Goal: Register for event/course

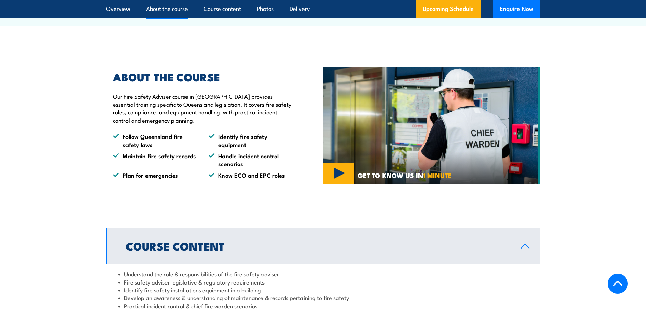
scroll to position [339, 0]
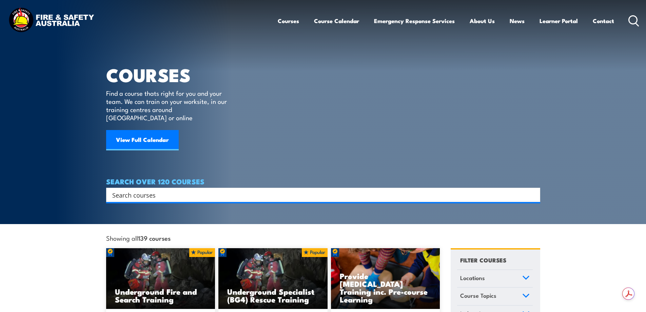
click at [137, 190] on input "Search input" at bounding box center [318, 195] width 413 height 10
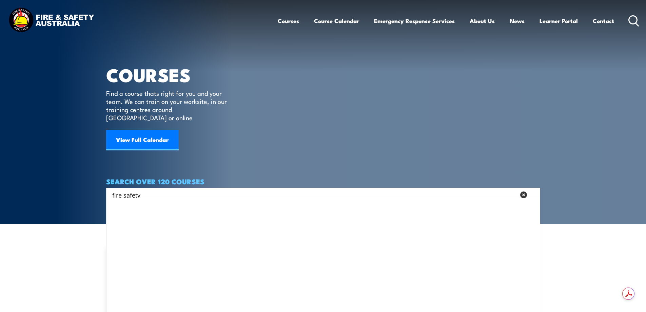
type input "fire safety"
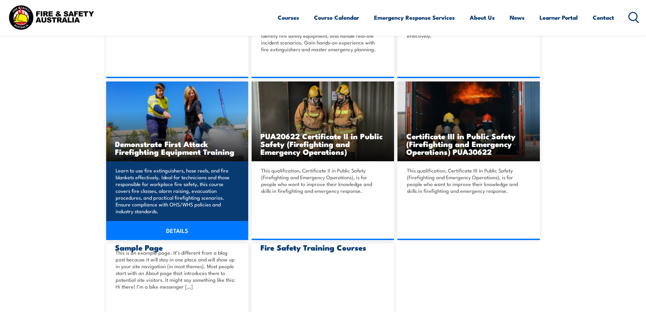
scroll to position [271, 0]
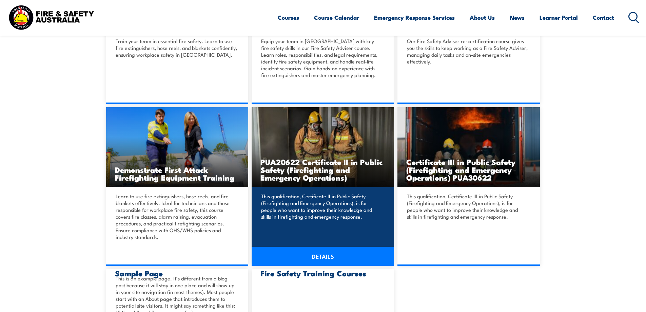
click at [303, 171] on h3 "PUA20622 Certificate II in Public Safety (Firefighting and Emergency Operations)" at bounding box center [323, 169] width 125 height 23
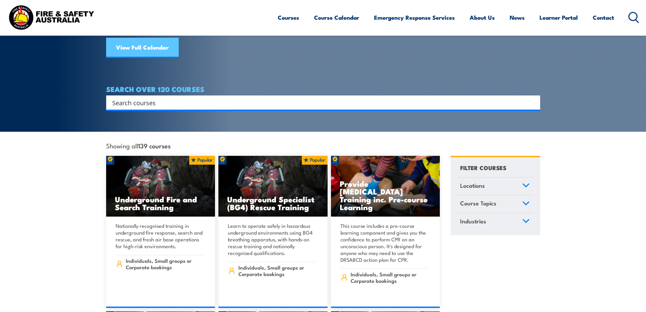
scroll to position [102, 0]
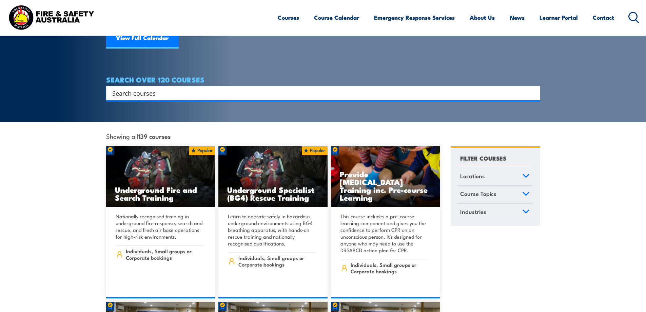
click at [140, 88] on input "Search input" at bounding box center [318, 93] width 413 height 10
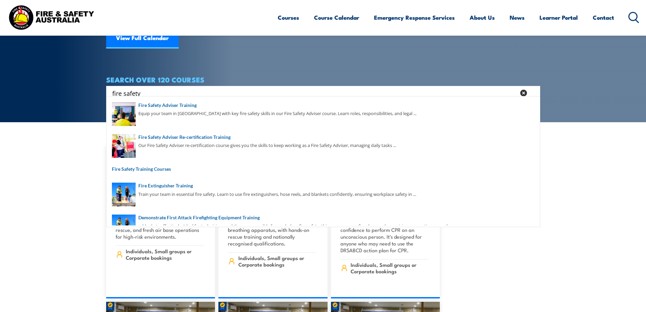
type input "fire safety"
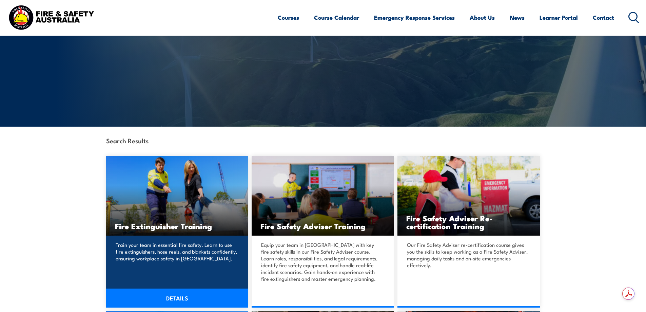
scroll to position [102, 0]
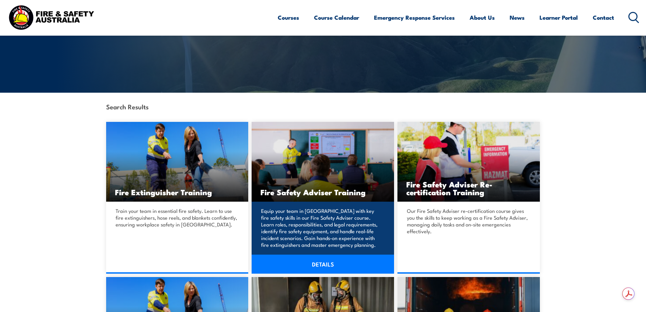
click at [306, 193] on h3 "Fire Safety Adviser Training" at bounding box center [323, 192] width 125 height 8
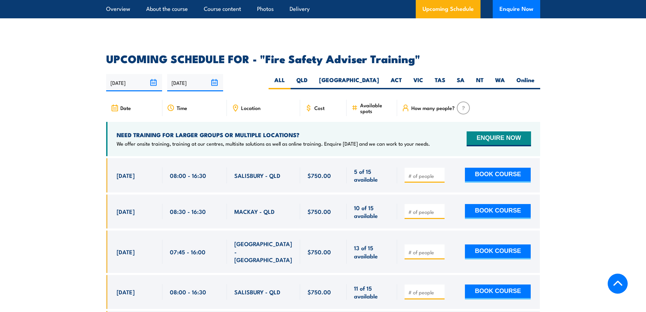
scroll to position [1052, 0]
click at [314, 86] on label "QLD" at bounding box center [302, 82] width 23 height 13
click at [312, 80] on input "QLD" at bounding box center [310, 78] width 4 height 4
radio input "true"
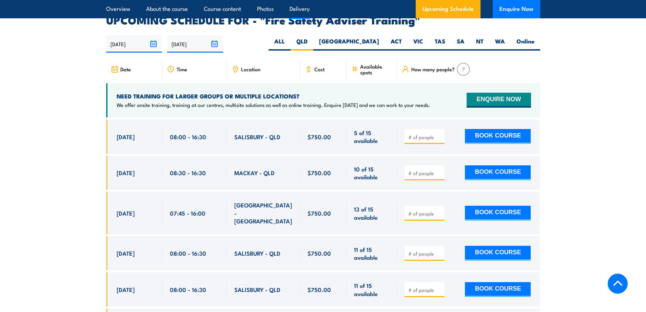
scroll to position [1110, 0]
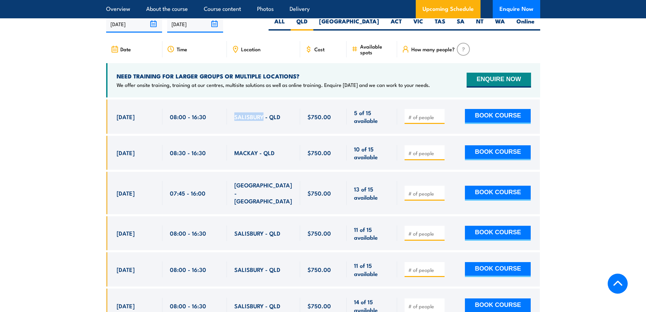
drag, startPoint x: 235, startPoint y: 122, endPoint x: 262, endPoint y: 122, distance: 27.1
click at [262, 120] on span "SALISBURY - QLD" at bounding box center [257, 117] width 46 height 8
copy span "[GEOGRAPHIC_DATA]"
click at [249, 52] on span "Location" at bounding box center [250, 49] width 19 height 6
click at [234, 53] on icon at bounding box center [235, 48] width 7 height 7
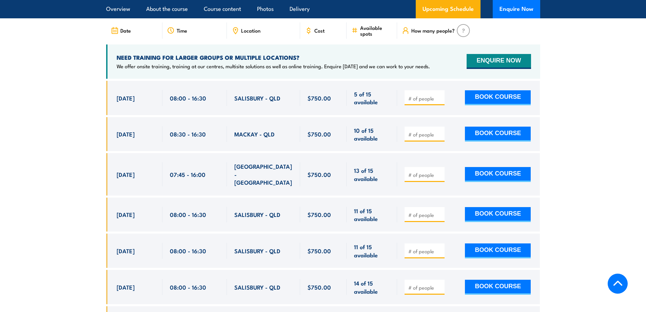
scroll to position [1144, 0]
